Goal: Information Seeking & Learning: Learn about a topic

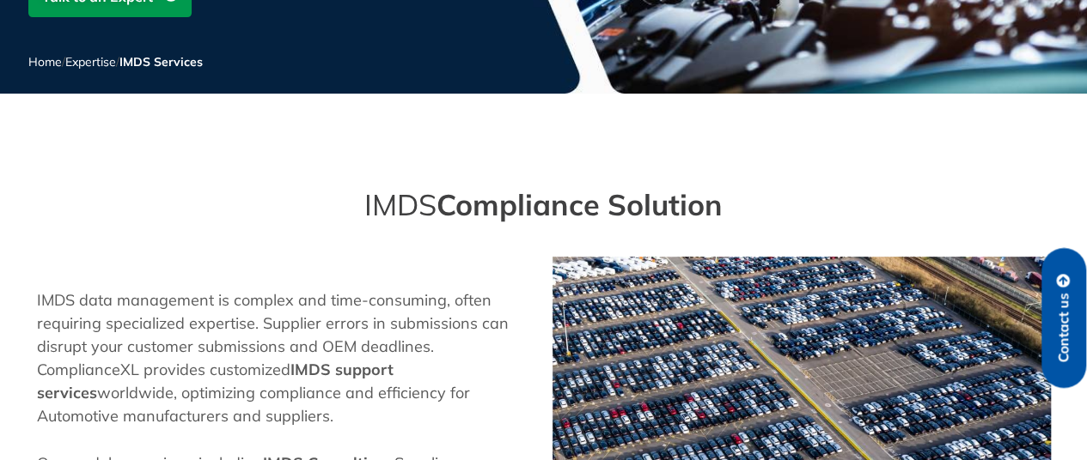
scroll to position [1584, 0]
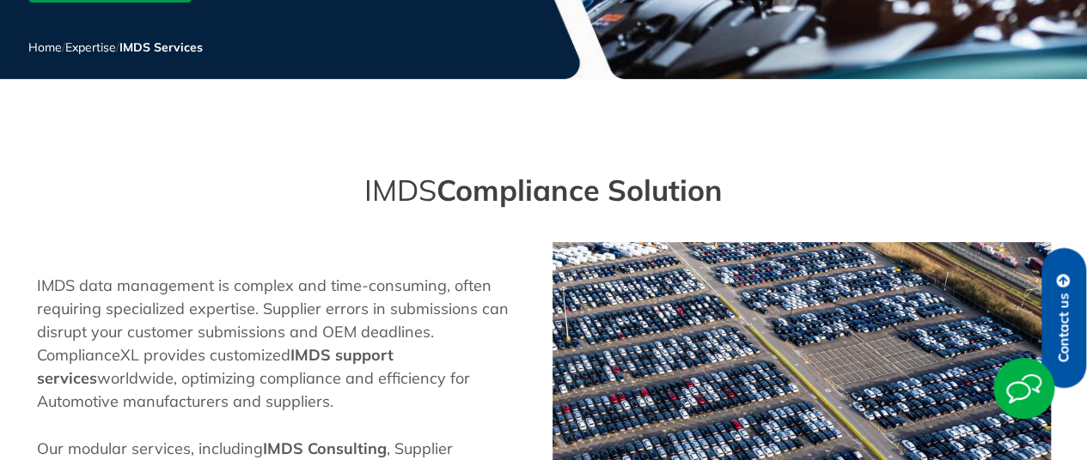
scroll to position [1144, 0]
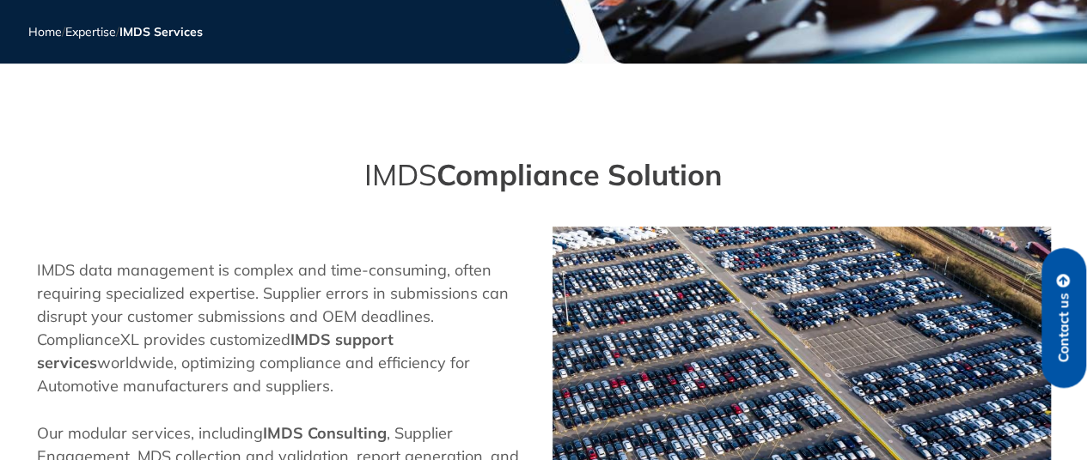
scroll to position [1322, 0]
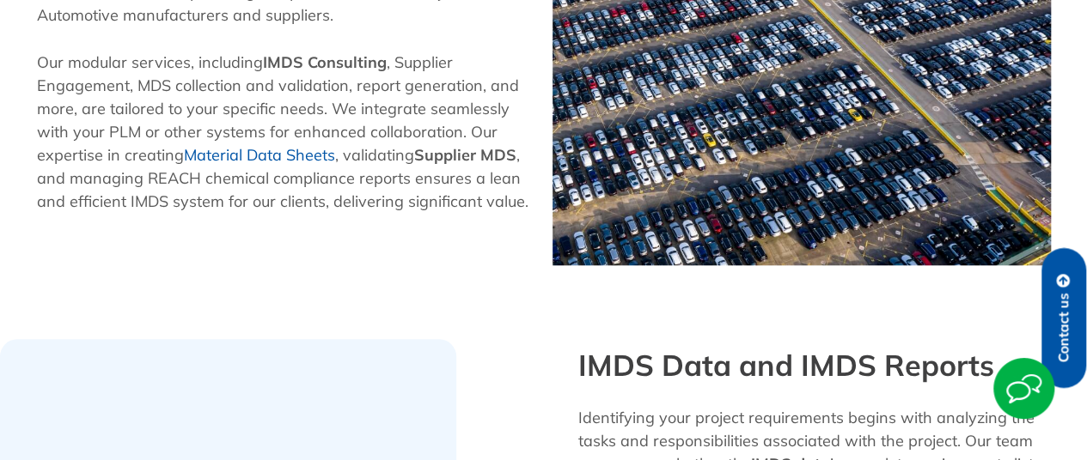
scroll to position [488, 0]
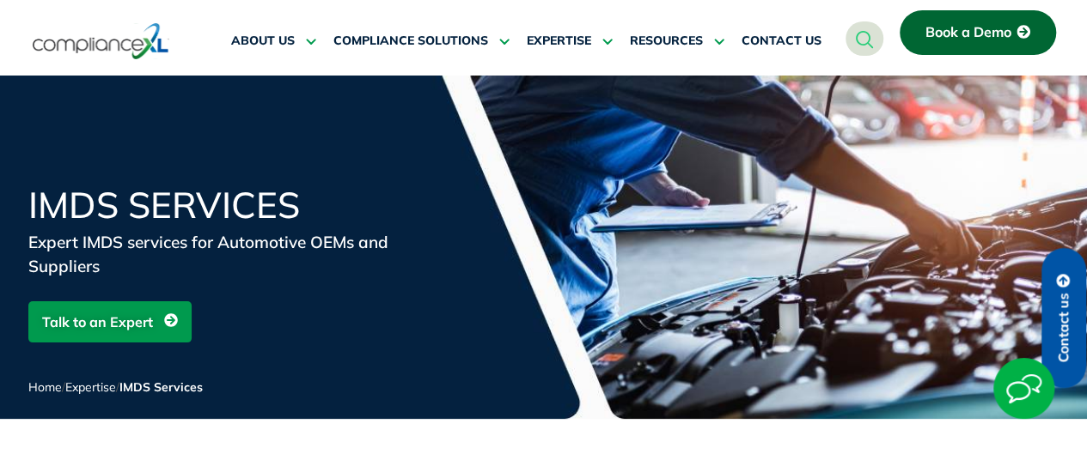
scroll to position [491, 0]
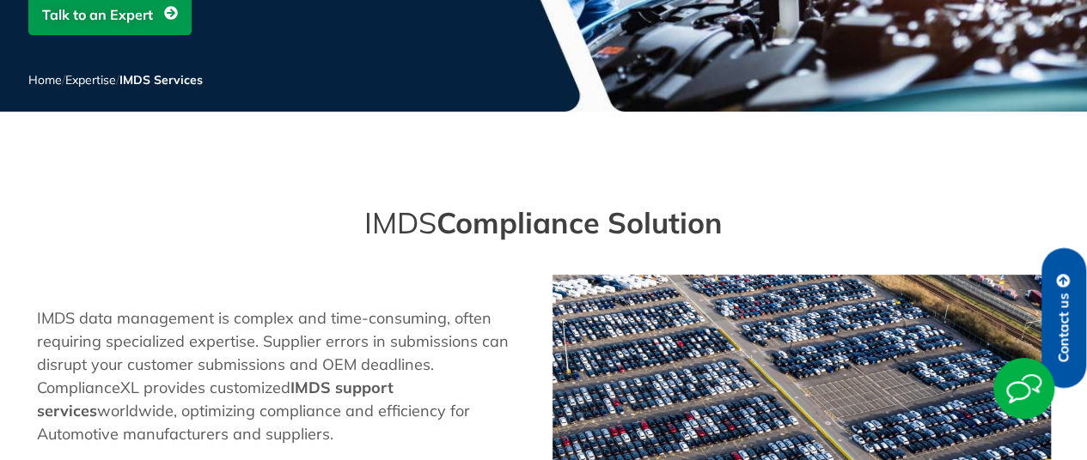
scroll to position [2099, 0]
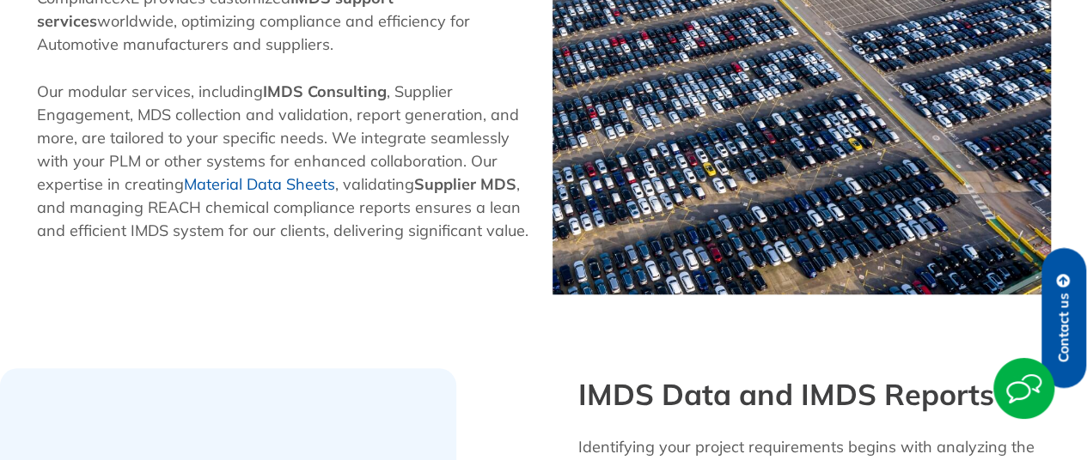
scroll to position [2349, 0]
